Goal: Task Accomplishment & Management: Use online tool/utility

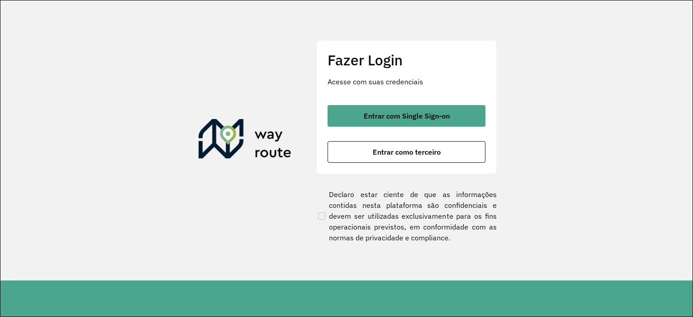
click at [424, 121] on button "Entrar com Single Sign-on" at bounding box center [407, 116] width 158 height 22
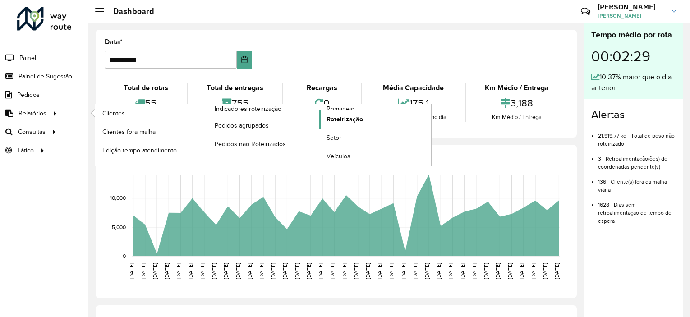
click at [354, 123] on span "Roteirização" at bounding box center [345, 119] width 37 height 9
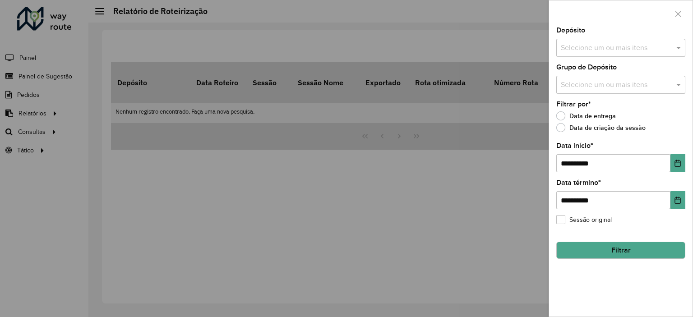
click at [612, 53] on input "text" at bounding box center [617, 48] width 116 height 11
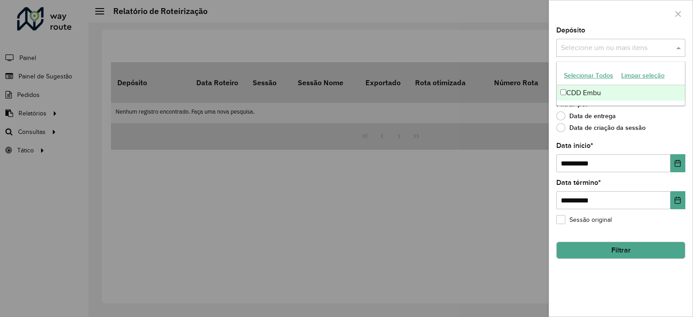
click at [602, 92] on div "CDD Embu" at bounding box center [621, 92] width 128 height 15
click at [686, 117] on div "**********" at bounding box center [620, 172] width 143 height 290
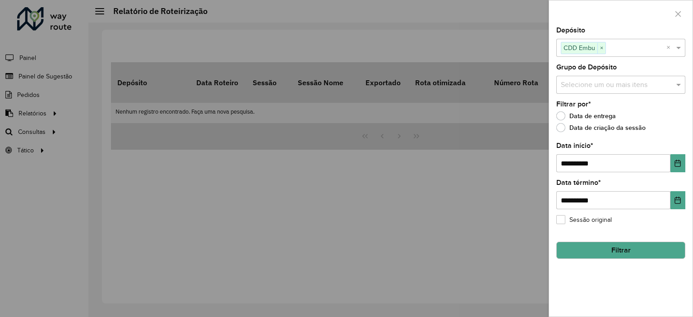
click at [642, 84] on input "text" at bounding box center [617, 85] width 116 height 11
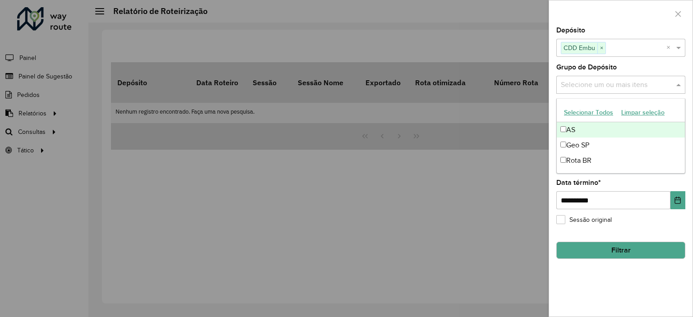
click at [656, 80] on input "text" at bounding box center [617, 85] width 116 height 11
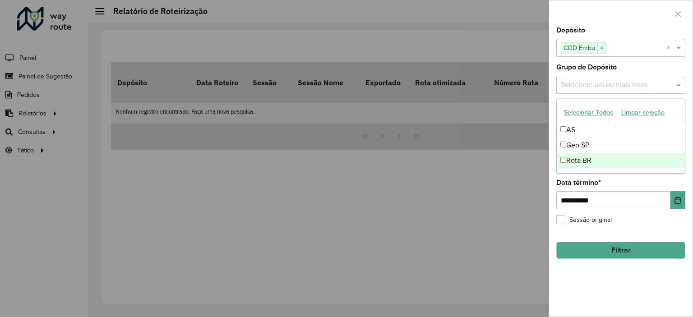
click at [680, 86] on span at bounding box center [679, 84] width 11 height 11
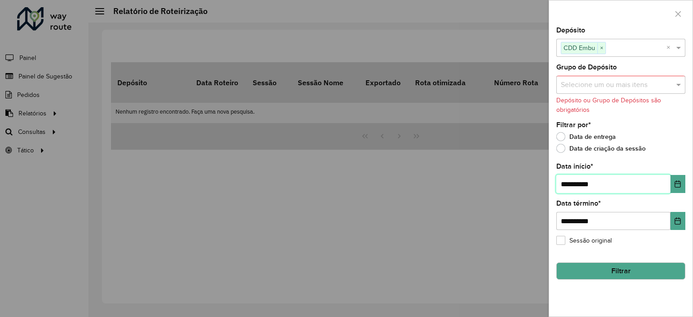
click at [653, 187] on input "**********" at bounding box center [613, 184] width 114 height 18
click at [679, 182] on icon "Choose Date" at bounding box center [678, 183] width 6 height 7
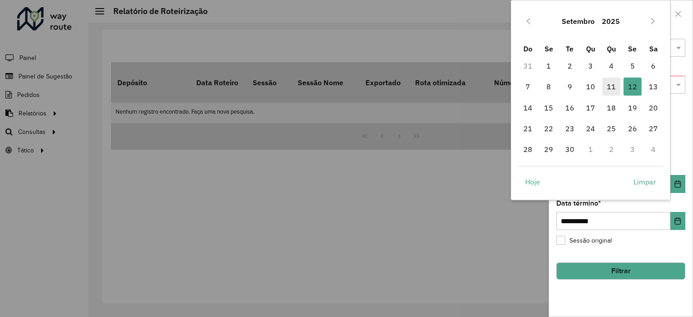
click at [611, 81] on span "11" at bounding box center [611, 87] width 18 height 18
type input "**********"
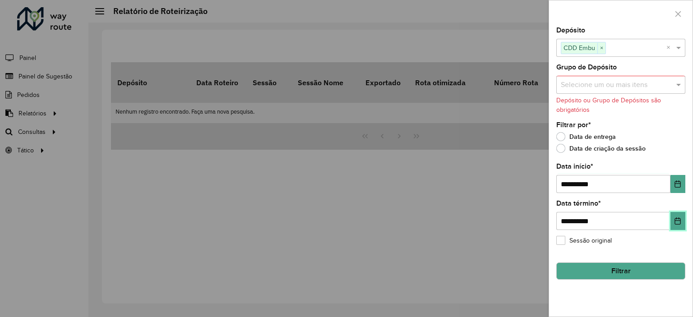
click at [683, 218] on button "Choose Date" at bounding box center [678, 221] width 15 height 18
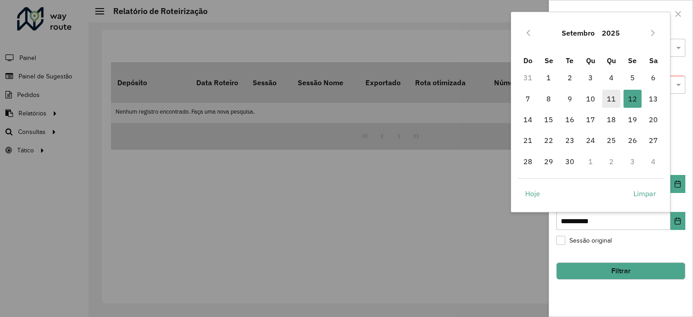
click at [619, 97] on span "11" at bounding box center [611, 99] width 18 height 18
type input "**********"
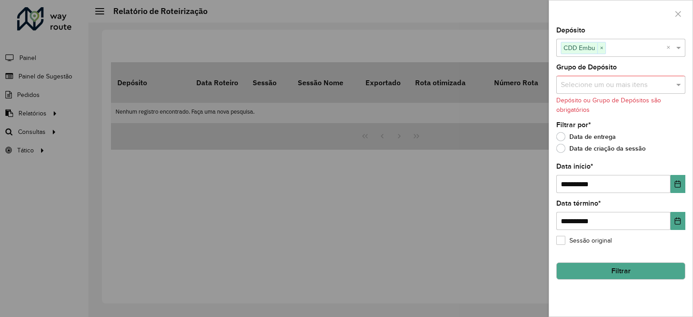
click at [611, 262] on hb-field-button "Filtrar" at bounding box center [620, 267] width 129 height 24
click at [613, 266] on button "Filtrar" at bounding box center [620, 271] width 129 height 17
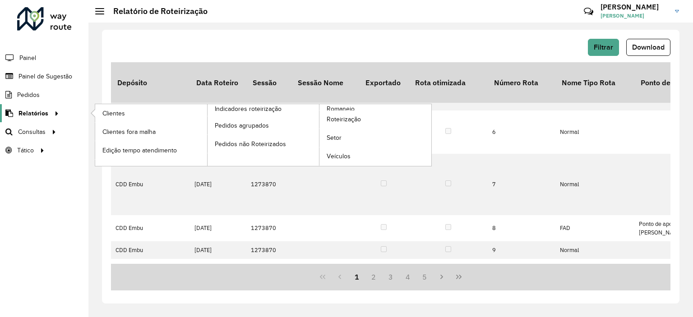
scroll to position [37, 0]
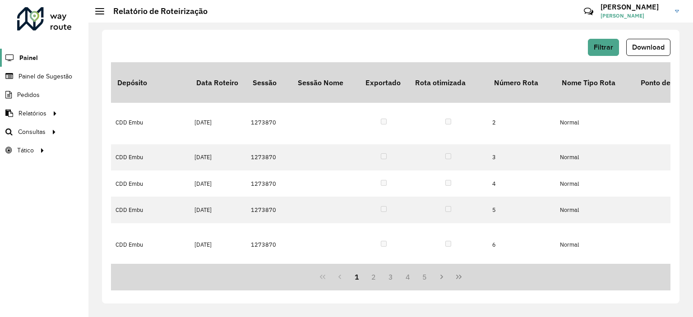
click at [24, 50] on link "Painel" at bounding box center [19, 58] width 38 height 18
click at [130, 131] on span "Roteirização" at bounding box center [120, 131] width 37 height 9
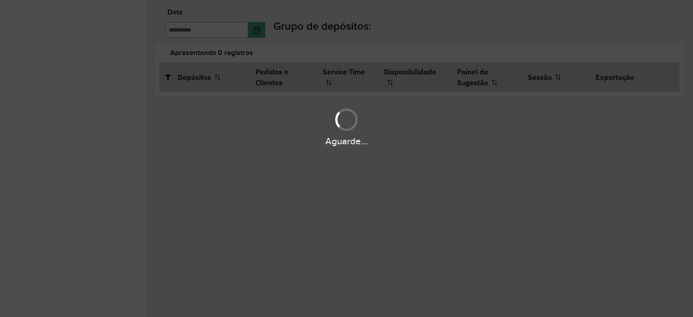
type input "**********"
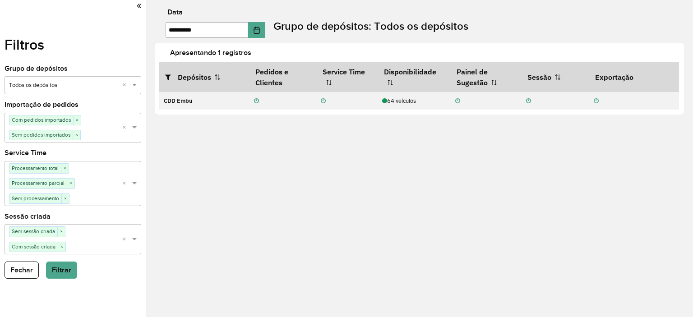
click at [135, 5] on div at bounding box center [73, 6] width 137 height 12
click at [138, 7] on icon at bounding box center [139, 6] width 5 height 8
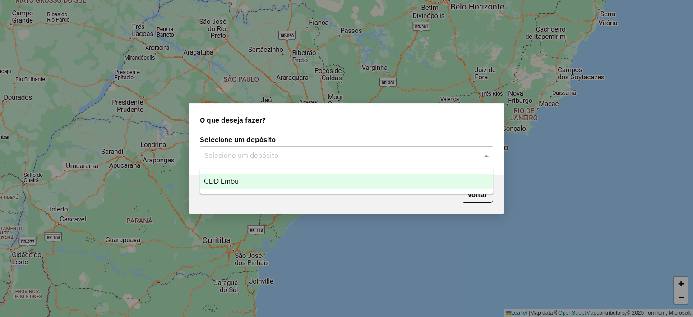
drag, startPoint x: 416, startPoint y: 153, endPoint x: 410, endPoint y: 153, distance: 5.9
click at [414, 153] on input "text" at bounding box center [337, 155] width 266 height 11
click at [371, 182] on div "CDD Embu" at bounding box center [346, 181] width 292 height 15
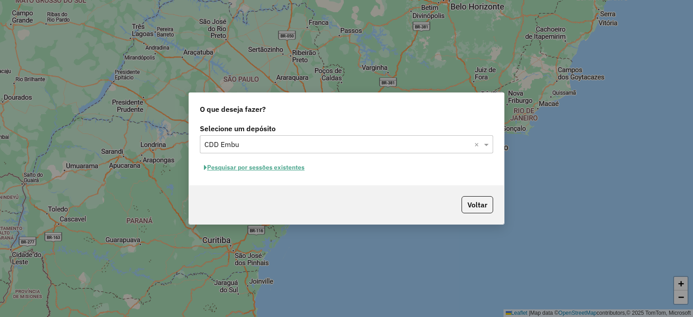
click at [277, 169] on button "Pesquisar por sessões existentes" at bounding box center [254, 168] width 109 height 14
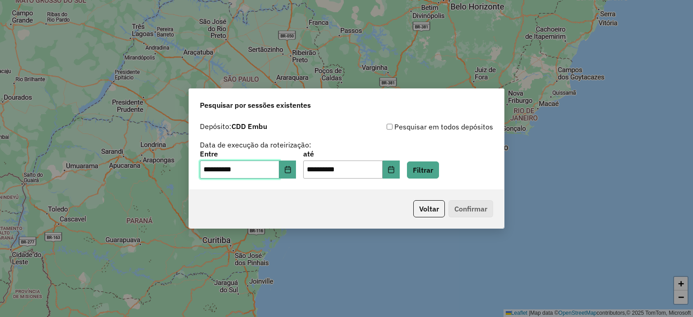
click at [277, 169] on input "**********" at bounding box center [239, 170] width 79 height 18
click at [290, 170] on button "Choose Date" at bounding box center [287, 170] width 17 height 18
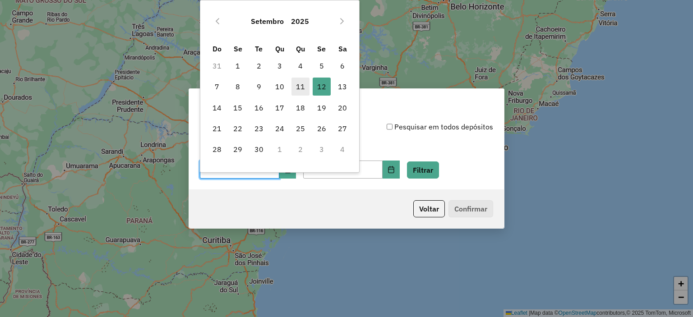
click at [305, 86] on span "11" at bounding box center [300, 87] width 18 height 18
type input "**********"
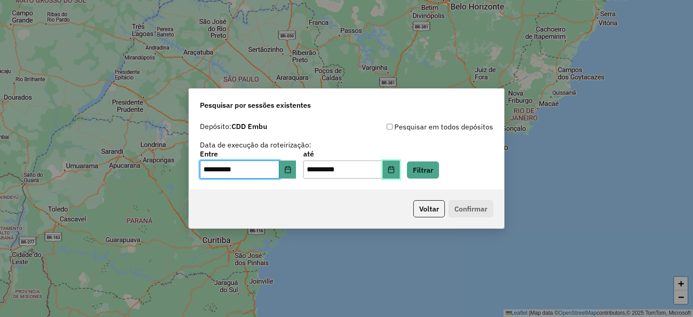
click at [394, 170] on icon "Choose Date" at bounding box center [391, 169] width 6 height 7
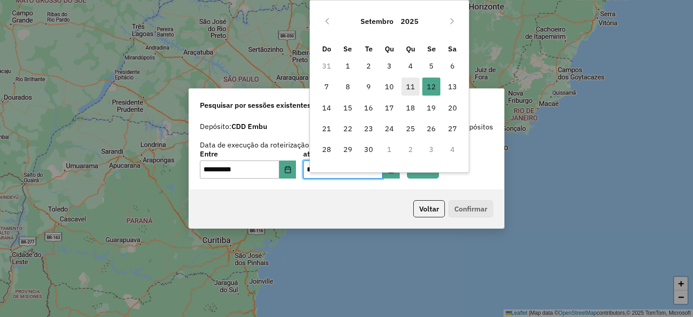
click at [413, 88] on span "11" at bounding box center [411, 87] width 18 height 18
type input "**********"
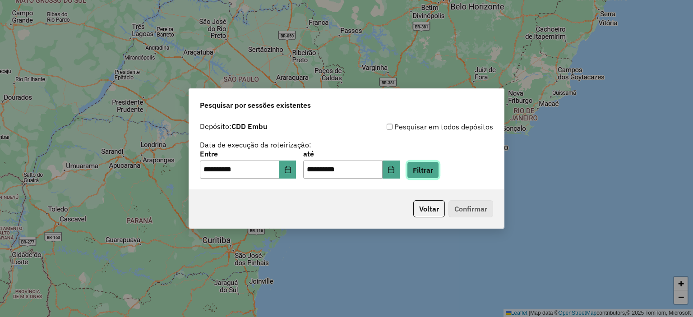
click at [439, 174] on button "Filtrar" at bounding box center [423, 170] width 32 height 17
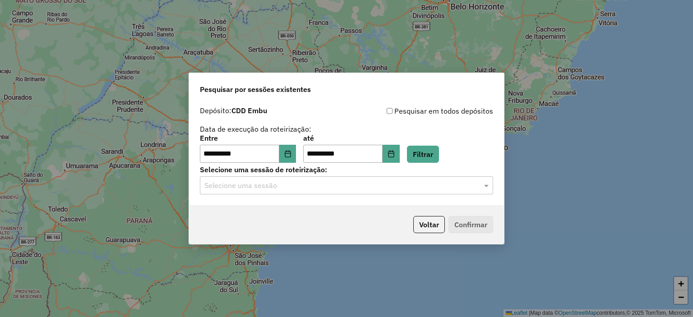
click at [282, 190] on input "text" at bounding box center [337, 185] width 266 height 11
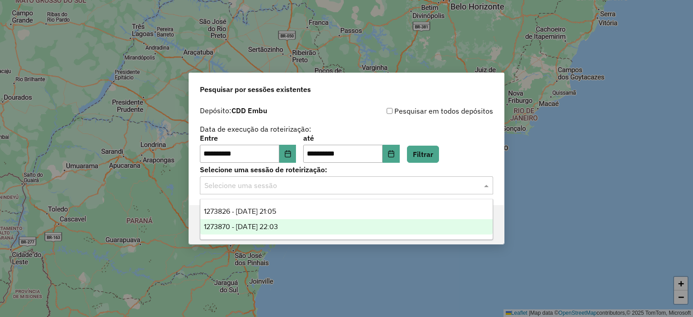
click at [275, 225] on span "1273870 - 11/09/2025 22:03" at bounding box center [241, 227] width 74 height 8
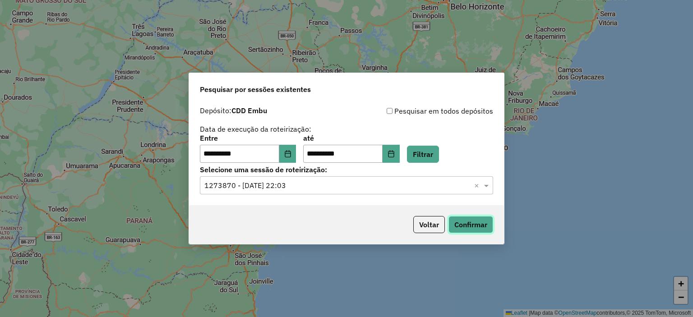
click at [467, 223] on button "Confirmar" at bounding box center [471, 224] width 45 height 17
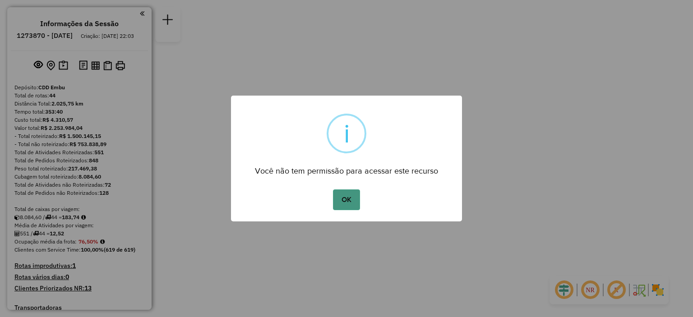
click at [352, 202] on button "OK" at bounding box center [346, 200] width 27 height 21
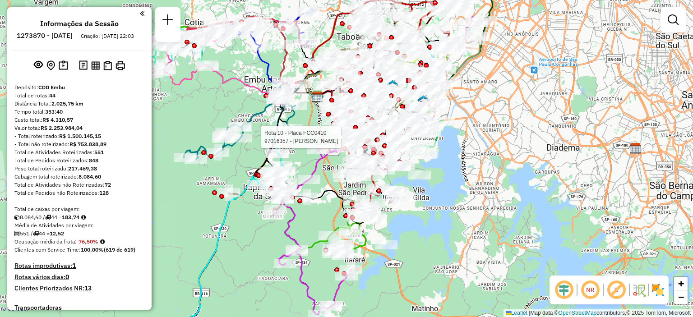
select select "**********"
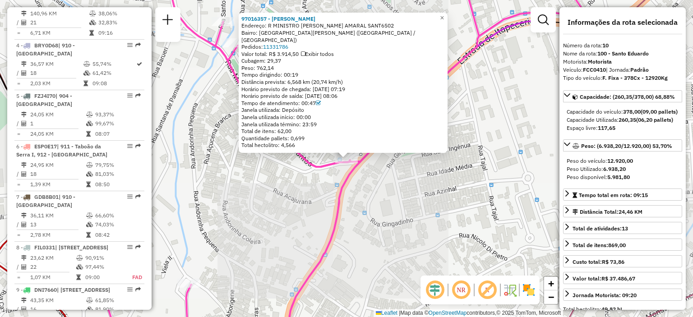
scroll to position [800, 0]
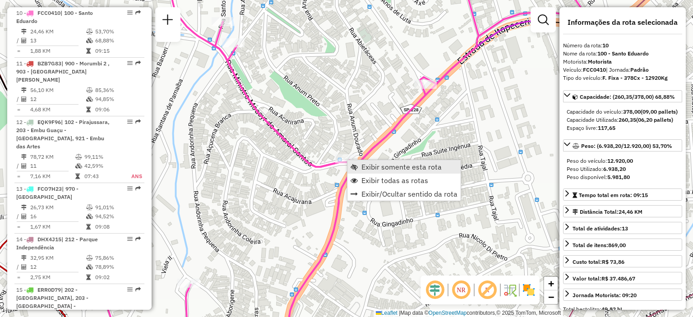
click at [372, 167] on span "Exibir somente esta rota" at bounding box center [401, 166] width 80 height 7
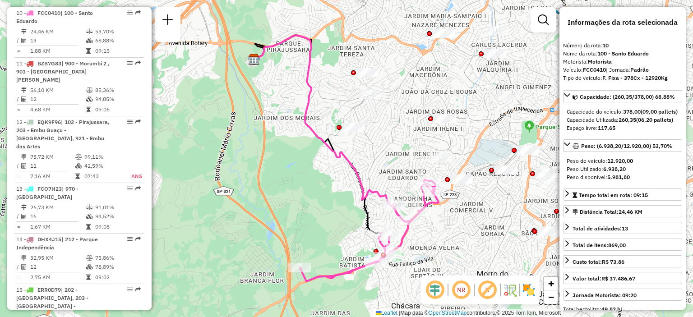
scroll to position [368, 0]
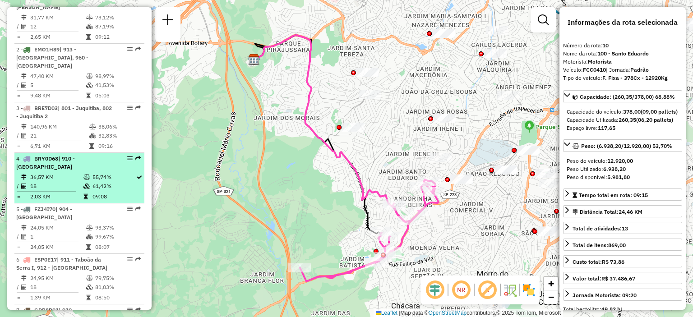
click at [114, 162] on div "4 - BRY0D68 | 910 - Parque Ipê" at bounding box center [79, 163] width 126 height 16
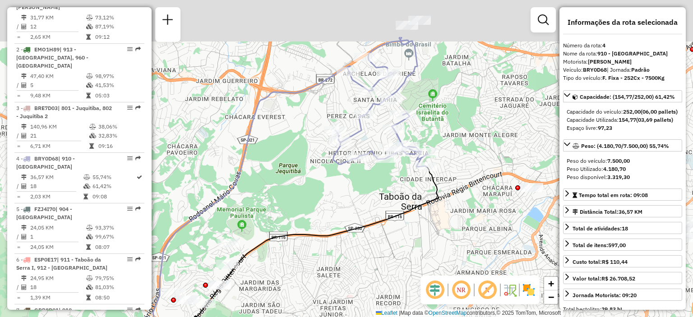
drag, startPoint x: 394, startPoint y: 102, endPoint x: 341, endPoint y: 194, distance: 105.3
click at [341, 194] on div "Janela de atendimento Grade de atendimento Capacidade Transportadoras Veículos …" at bounding box center [346, 158] width 693 height 317
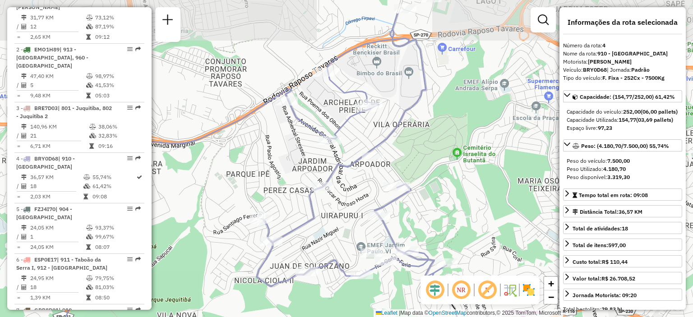
drag, startPoint x: 410, startPoint y: 100, endPoint x: 402, endPoint y: 149, distance: 49.9
click at [402, 149] on div "Janela de atendimento Grade de atendimento Capacidade Transportadoras Veículos …" at bounding box center [346, 158] width 693 height 317
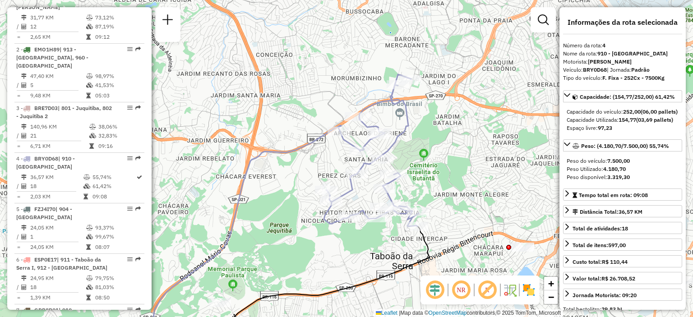
drag, startPoint x: 403, startPoint y: 116, endPoint x: 403, endPoint y: 128, distance: 12.2
click at [403, 128] on icon at bounding box center [371, 150] width 95 height 152
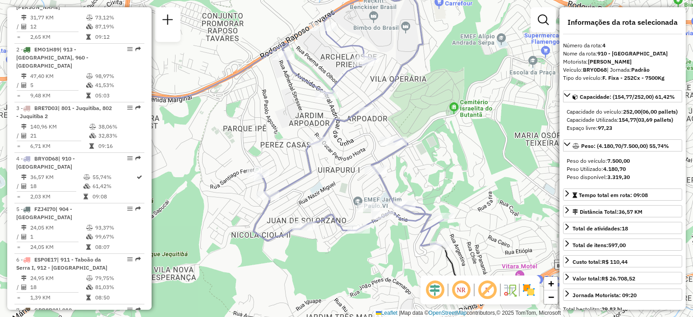
drag, startPoint x: 364, startPoint y: 206, endPoint x: 360, endPoint y: 161, distance: 44.9
click at [360, 161] on div "Janela de atendimento Grade de atendimento Capacidade Transportadoras Veículos …" at bounding box center [346, 158] width 693 height 317
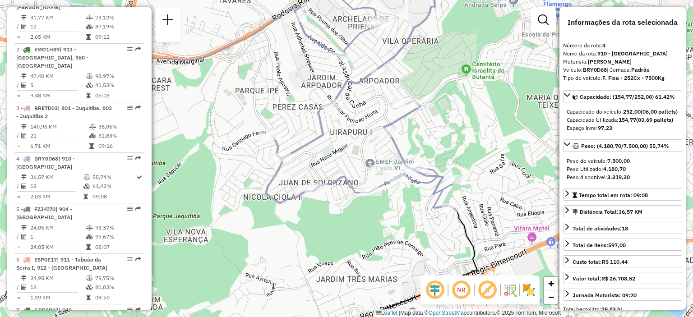
drag, startPoint x: 328, startPoint y: 189, endPoint x: 341, endPoint y: 152, distance: 39.5
click at [341, 152] on div "Janela de atendimento Grade de atendimento Capacidade Transportadoras Veículos …" at bounding box center [346, 158] width 693 height 317
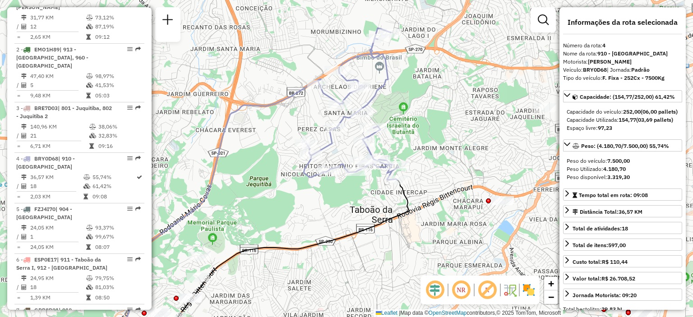
drag, startPoint x: 340, startPoint y: 155, endPoint x: 346, endPoint y: 164, distance: 10.8
click at [346, 164] on div "Janela de atendimento Grade de atendimento Capacidade Transportadoras Veículos …" at bounding box center [346, 158] width 693 height 317
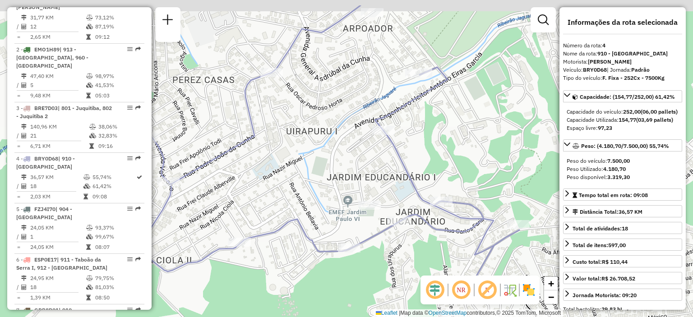
drag, startPoint x: 478, startPoint y: 131, endPoint x: 455, endPoint y: 168, distance: 43.4
click at [455, 168] on div "Janela de atendimento Grade de atendimento Capacidade Transportadoras Veículos …" at bounding box center [346, 158] width 693 height 317
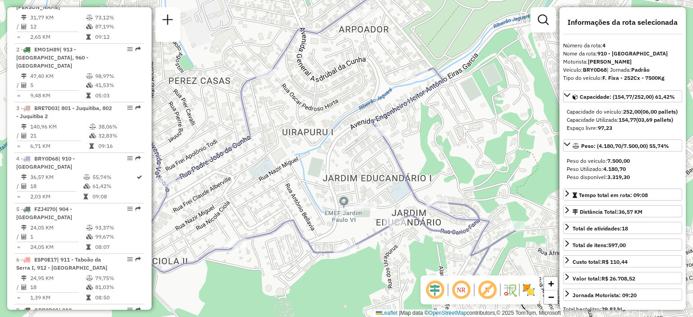
drag, startPoint x: 424, startPoint y: 124, endPoint x: 426, endPoint y: 149, distance: 25.8
click at [426, 149] on div "Janela de atendimento Grade de atendimento Capacidade Transportadoras Veículos …" at bounding box center [346, 158] width 693 height 317
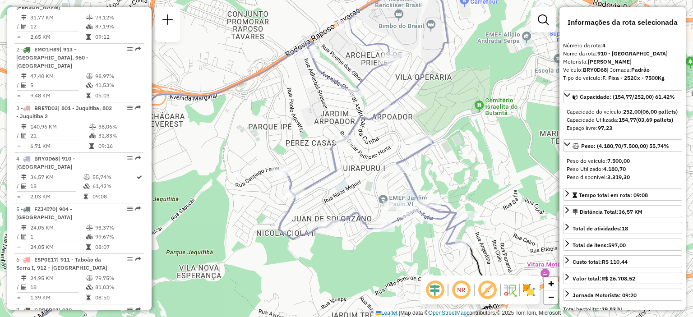
drag, startPoint x: 432, startPoint y: 149, endPoint x: 428, endPoint y: 166, distance: 16.6
click at [428, 166] on div "Janela de atendimento Grade de atendimento Capacidade Transportadoras Veículos …" at bounding box center [346, 158] width 693 height 317
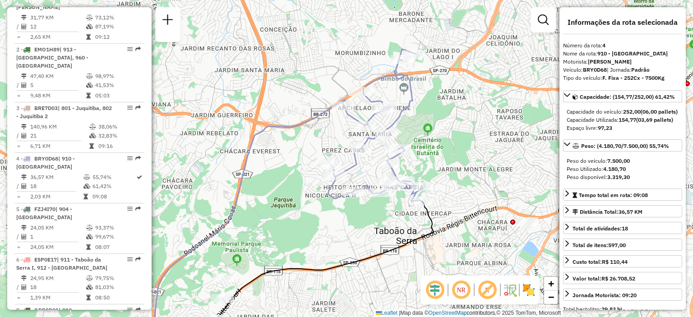
drag, startPoint x: 439, startPoint y: 164, endPoint x: 406, endPoint y: 158, distance: 33.9
click at [409, 158] on div "Janela de atendimento Grade de atendimento Capacidade Transportadoras Veículos …" at bounding box center [346, 158] width 693 height 317
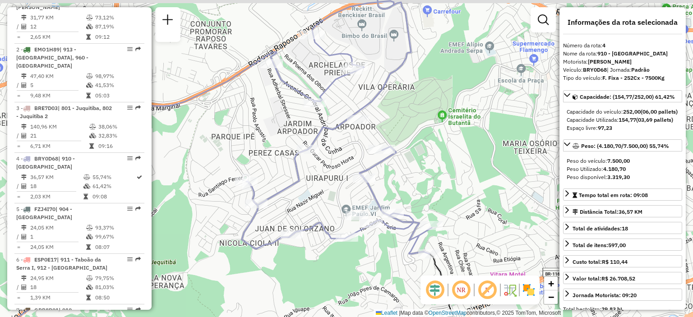
click at [408, 168] on div "Janela de atendimento Grade de atendimento Capacidade Transportadoras Veículos …" at bounding box center [346, 158] width 693 height 317
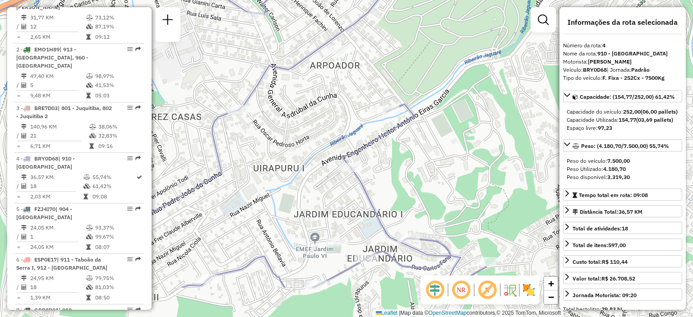
drag, startPoint x: 407, startPoint y: 146, endPoint x: 400, endPoint y: 111, distance: 35.0
click at [412, 79] on div "Janela de atendimento Grade de atendimento Capacidade Transportadoras Veículos …" at bounding box center [346, 158] width 693 height 317
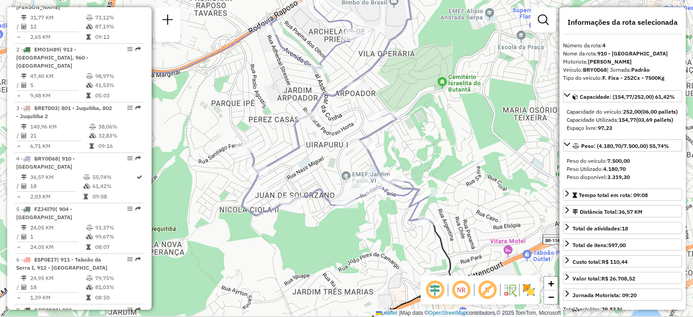
drag, startPoint x: 398, startPoint y: 164, endPoint x: 388, endPoint y: 143, distance: 22.6
click at [388, 143] on div "Janela de atendimento Grade de atendimento Capacidade Transportadoras Veículos …" at bounding box center [346, 158] width 693 height 317
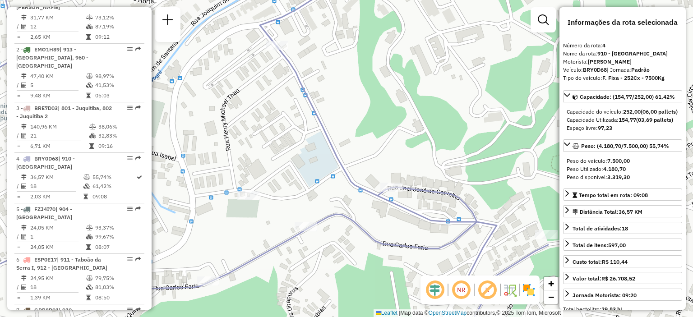
drag, startPoint x: 406, startPoint y: 226, endPoint x: 414, endPoint y: 200, distance: 26.4
click at [414, 200] on div "Janela de atendimento Grade de atendimento Capacidade Transportadoras Veículos …" at bounding box center [346, 158] width 693 height 317
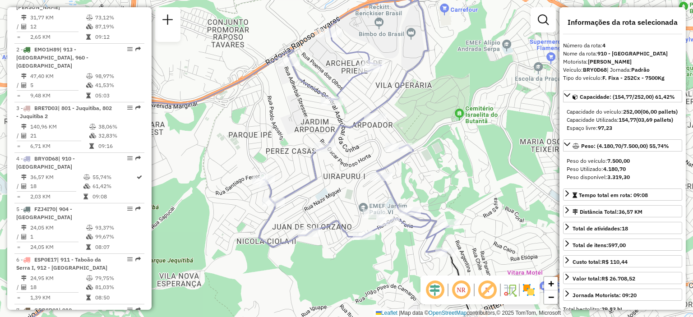
drag, startPoint x: 395, startPoint y: 162, endPoint x: 395, endPoint y: 173, distance: 11.3
click at [395, 173] on div "Janela de atendimento Grade de atendimento Capacidade Transportadoras Veículos …" at bounding box center [346, 158] width 693 height 317
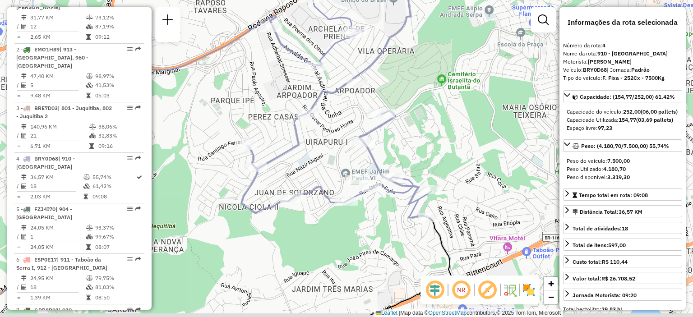
drag, startPoint x: 444, startPoint y: 198, endPoint x: 427, endPoint y: 163, distance: 38.9
click at [427, 163] on div "Janela de atendimento Grade de atendimento Capacidade Transportadoras Veículos …" at bounding box center [346, 158] width 693 height 317
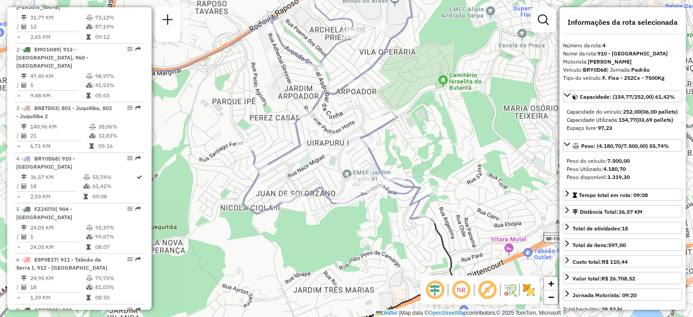
drag, startPoint x: 426, startPoint y: 148, endPoint x: 430, endPoint y: 157, distance: 9.7
click at [430, 157] on div "Janela de atendimento Grade de atendimento Capacidade Transportadoras Veículos …" at bounding box center [346, 158] width 693 height 317
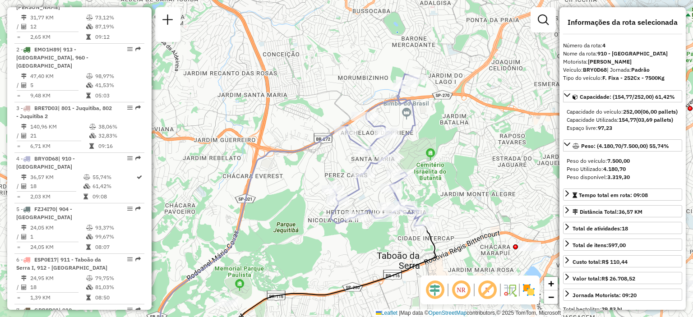
drag, startPoint x: 431, startPoint y: 151, endPoint x: 424, endPoint y: 185, distance: 35.0
click at [424, 185] on div "Janela de atendimento Grade de atendimento Capacidade Transportadoras Veículos …" at bounding box center [346, 158] width 693 height 317
